Goal: Book appointment/travel/reservation

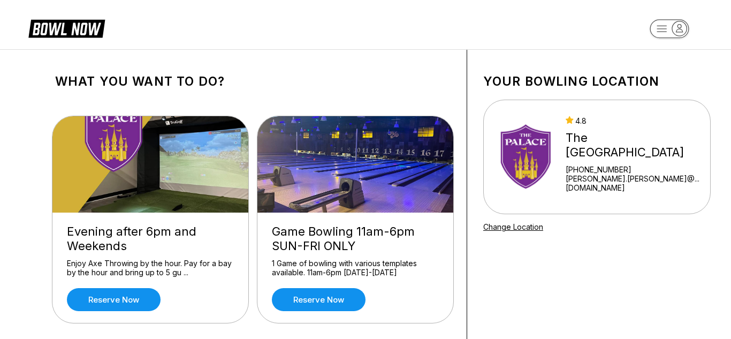
click at [266, 27] on header at bounding box center [365, 24] width 731 height 49
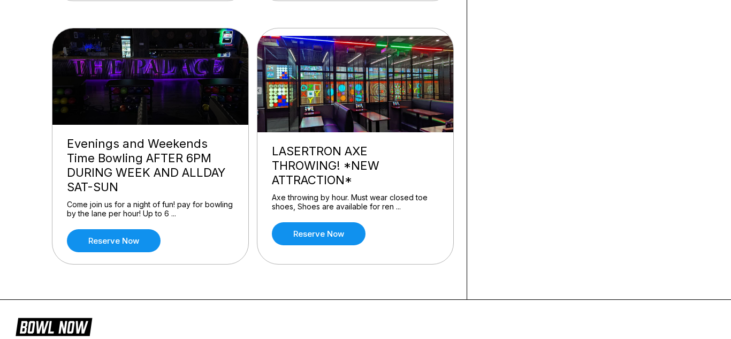
scroll to position [325, 0]
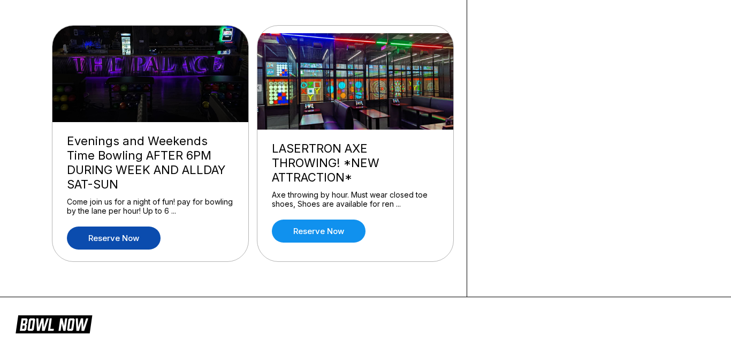
click at [123, 240] on link "Reserve now" at bounding box center [114, 238] width 94 height 23
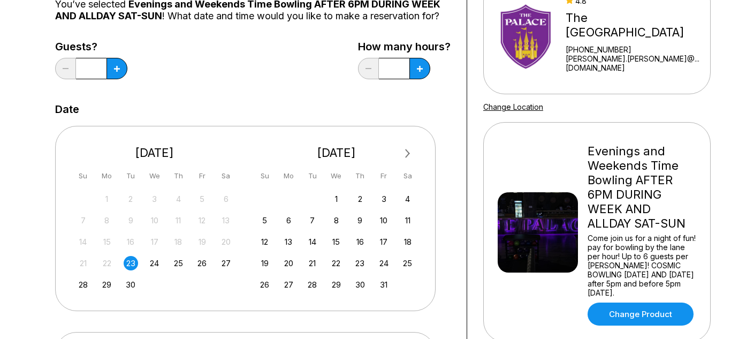
scroll to position [123, 0]
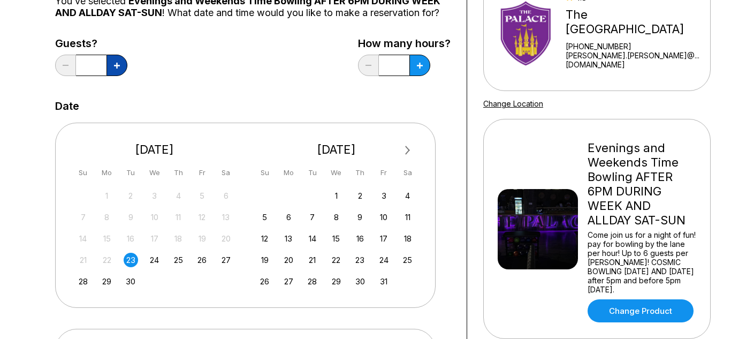
click at [116, 64] on icon at bounding box center [117, 66] width 6 height 6
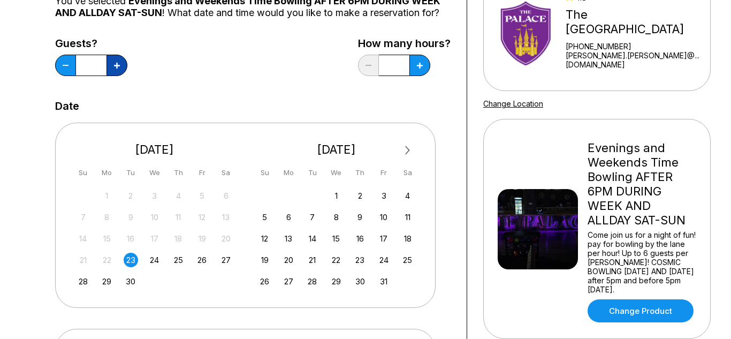
click at [114, 64] on icon at bounding box center [117, 66] width 6 height 6
click at [117, 61] on button at bounding box center [117, 65] width 21 height 21
type input "*"
click at [262, 215] on div "5" at bounding box center [265, 217] width 14 height 14
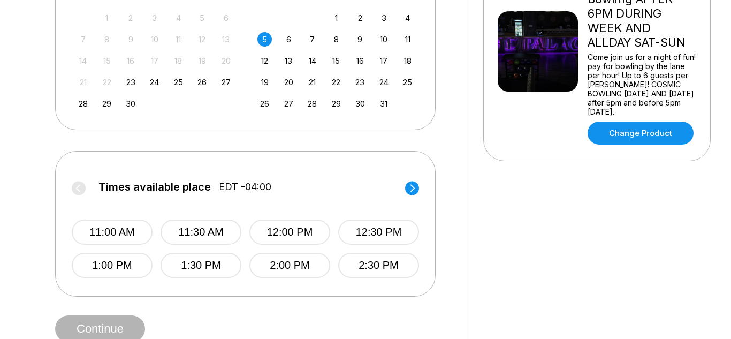
scroll to position [317, 0]
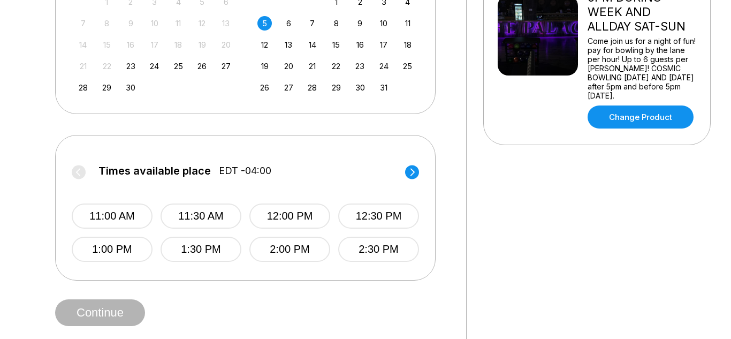
click at [499, 223] on div "Your bowling location 4.8 The [GEOGRAPHIC_DATA] [PHONE_NUMBER] [PERSON_NAME].[P…" at bounding box center [597, 37] width 260 height 609
click at [124, 250] on button "1:00 PM" at bounding box center [112, 249] width 81 height 25
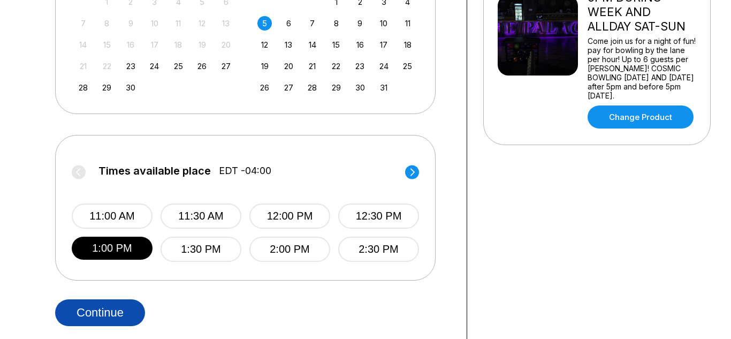
click at [103, 309] on button "Continue" at bounding box center [100, 312] width 90 height 27
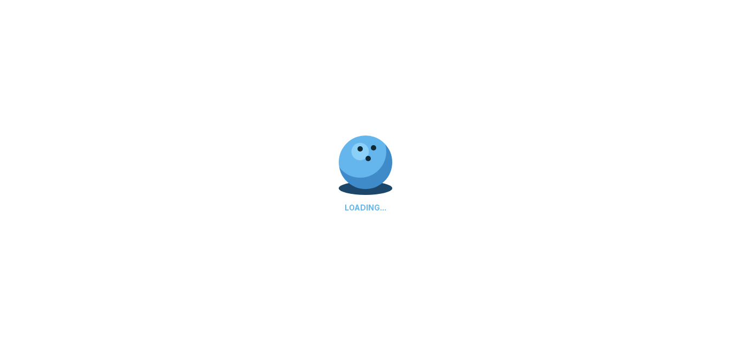
select select "**"
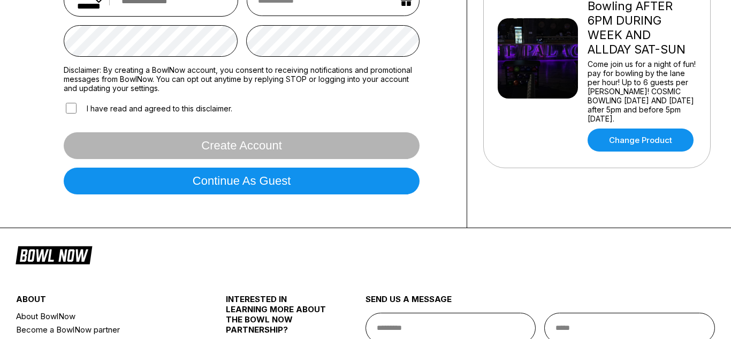
scroll to position [329, 0]
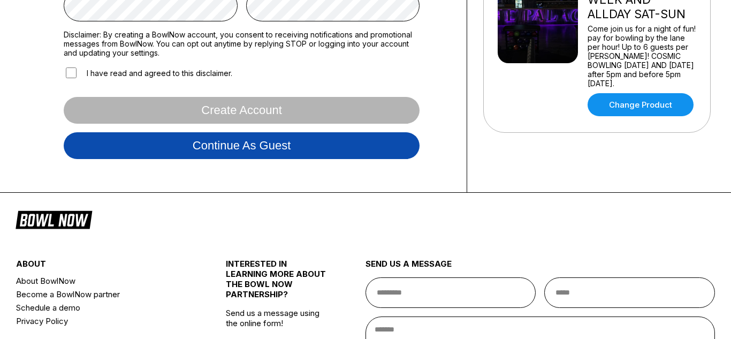
click at [407, 155] on button "Continue as guest" at bounding box center [242, 145] width 356 height 27
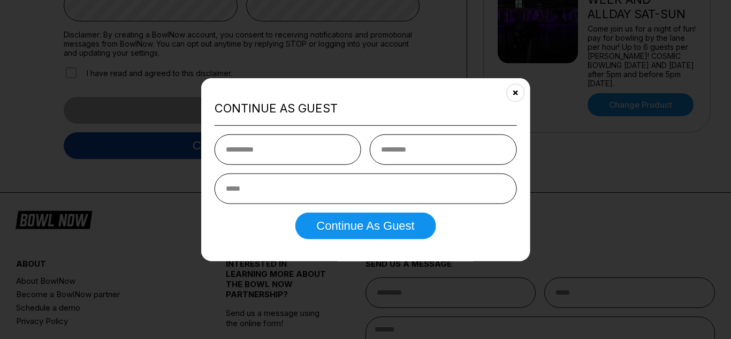
scroll to position [200, 0]
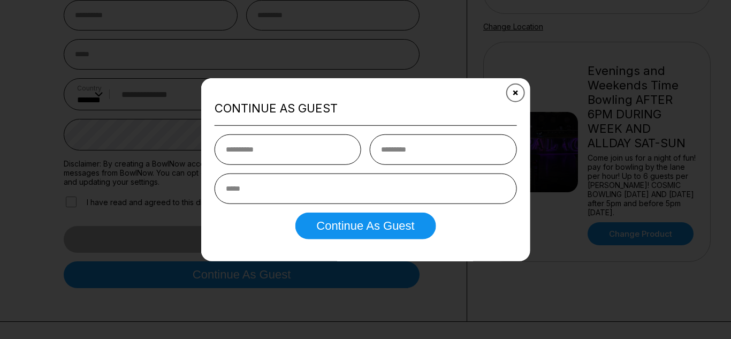
click at [511, 92] on icon "Close" at bounding box center [515, 92] width 9 height 9
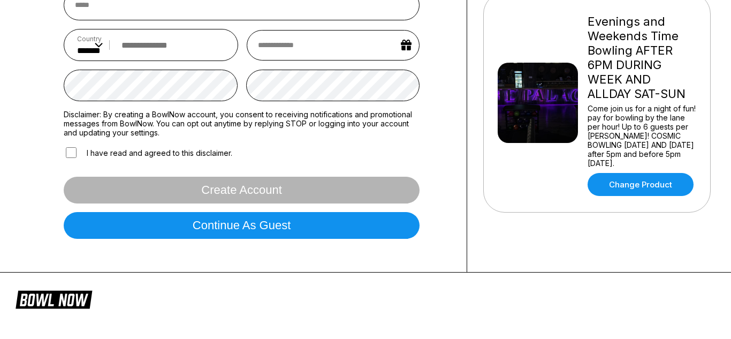
scroll to position [0, 0]
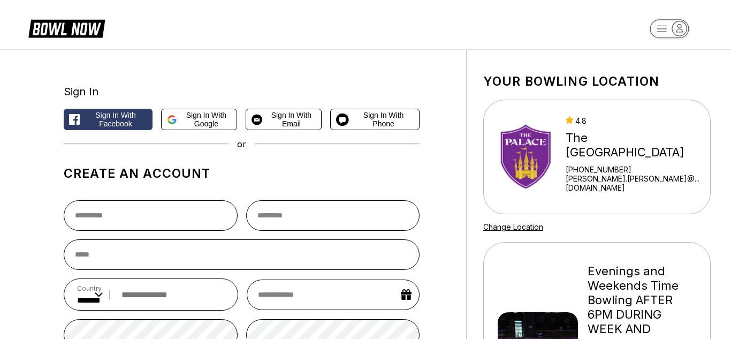
scroll to position [317, 0]
